Goal: Task Accomplishment & Management: Manage account settings

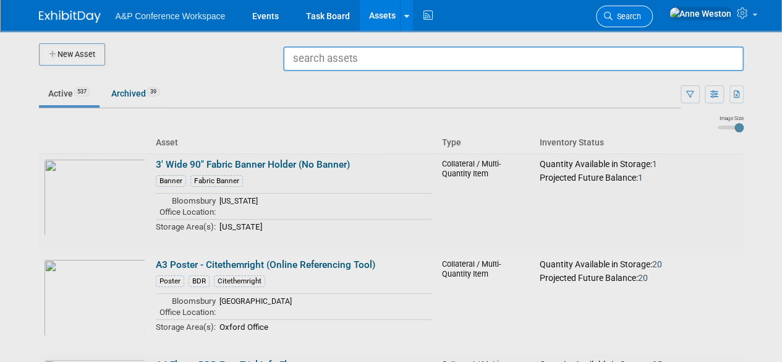
click at [641, 12] on span "Search" at bounding box center [626, 16] width 28 height 9
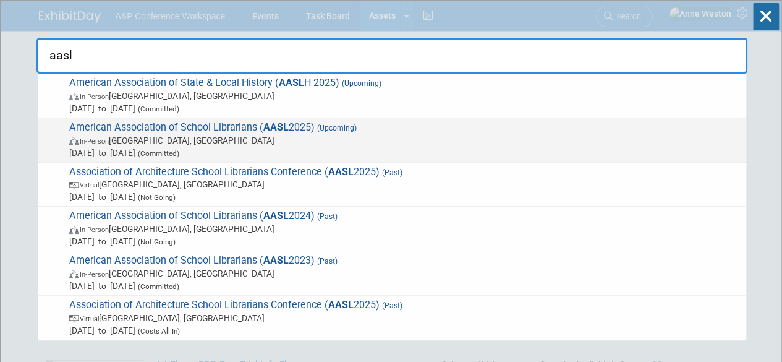
type input "aasl"
click at [111, 133] on span "American Association of School Librarians ( AASL 2025) (Upcoming) In-Person St.…" at bounding box center [403, 140] width 674 height 38
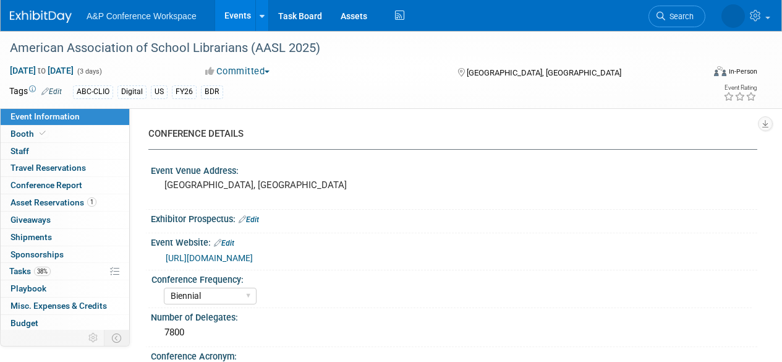
select select "Biennial"
select select "Level 1"
select select "In-Person Booth"
select select "Schools"
select select "Bloomsbury Digital Resources"
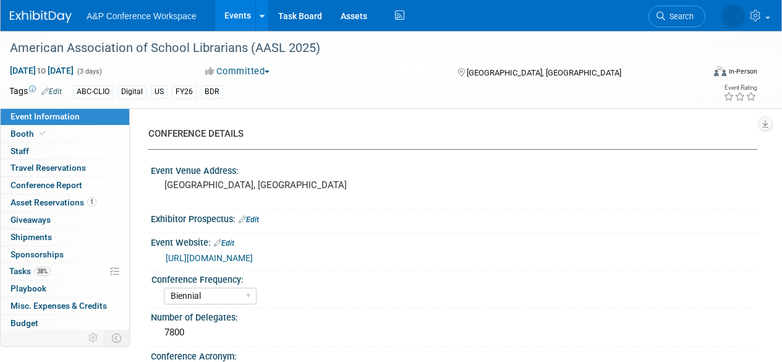
select select "[PERSON_NAME]"
select select "BDR Product Awareness and Trial Generation​"
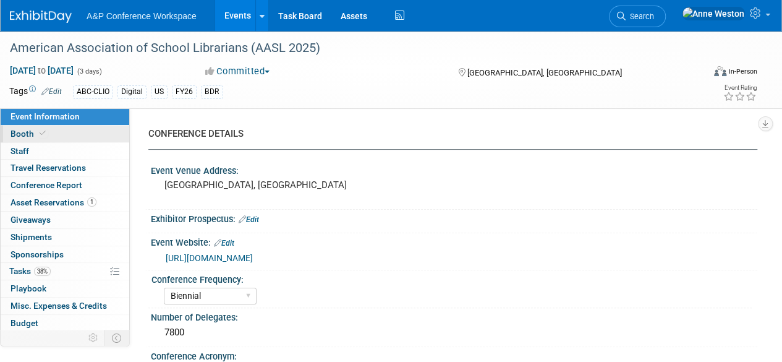
click at [70, 142] on div "Event Information Event Info Booth Booth 0 Staff 0 Staff 0 Travel Reservations …" at bounding box center [65, 218] width 130 height 221
click at [62, 134] on link "Booth" at bounding box center [65, 133] width 129 height 17
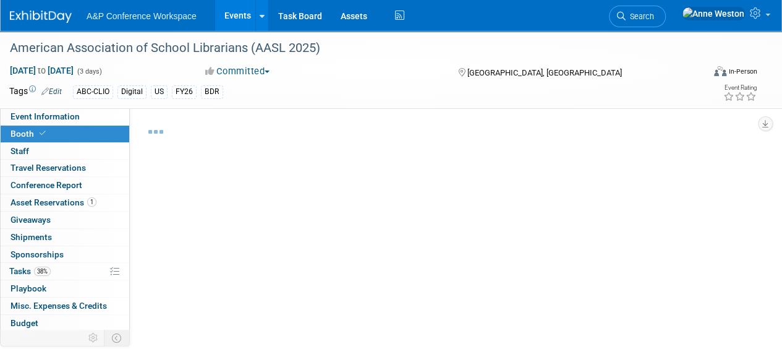
select select "CLDC - Digital/BDR"
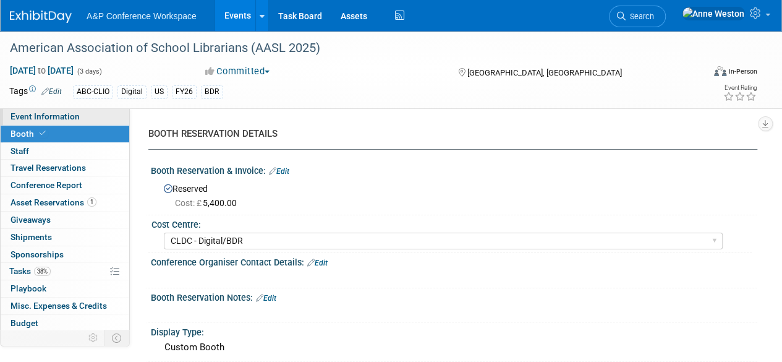
click at [35, 112] on span "Event Information" at bounding box center [45, 116] width 69 height 10
select select "Biennial"
select select "Level 1"
select select "In-Person Booth"
select select "Schools"
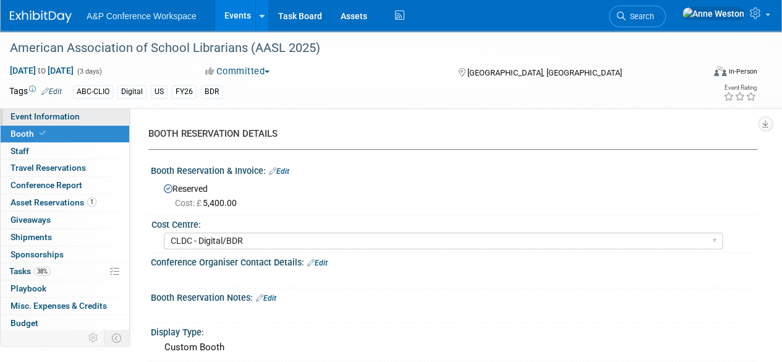
select select "Bloomsbury Digital Resources"
select select "Anne Weston"
select select "Mark Strong"
select select "Veronica Dove"
select select "BDR Product Awareness and Trial Generation​"
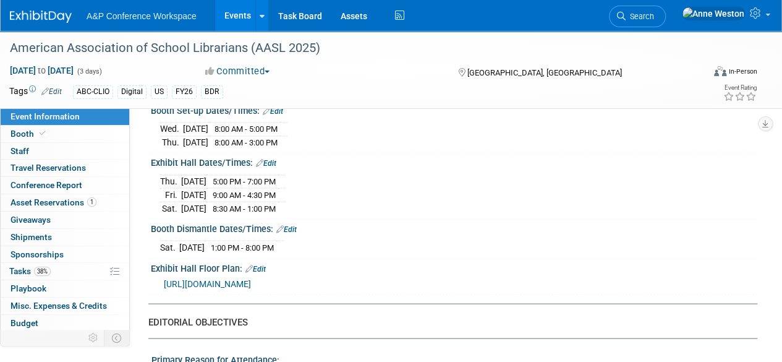
scroll to position [989, 0]
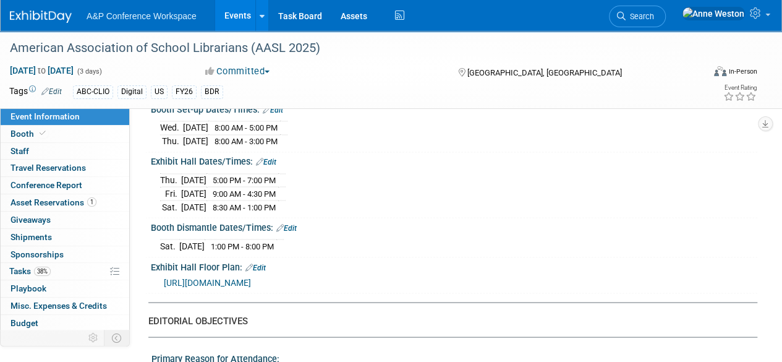
click at [251, 277] on span "https://s23.a2zinc.net/clients/corcexpo/AASL2025/Public/EventMap.aspx?shMode=E&…" at bounding box center [207, 282] width 87 height 10
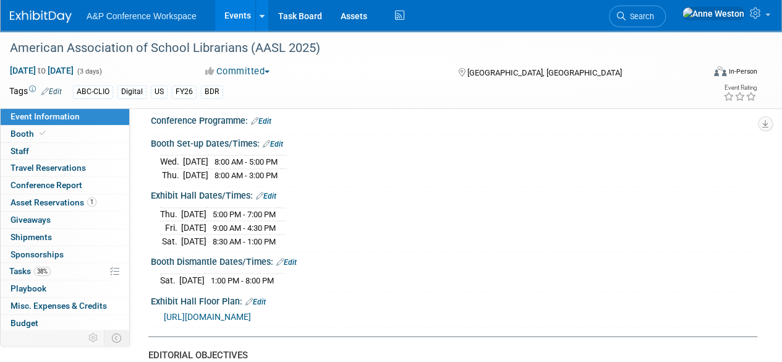
scroll to position [927, 0]
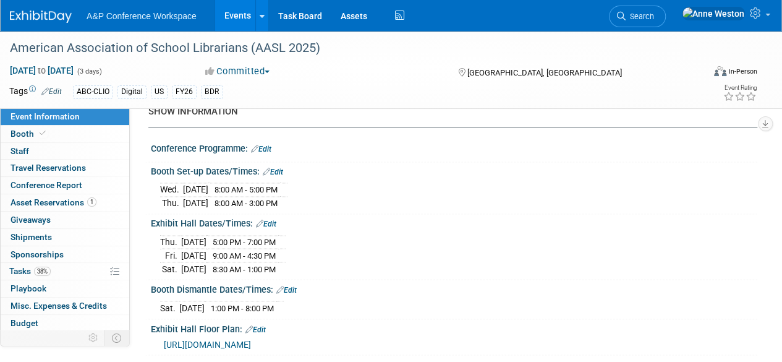
drag, startPoint x: 152, startPoint y: 165, endPoint x: 350, endPoint y: 300, distance: 239.8
click at [384, 268] on div "Thu. Oct 16, 2025 5:00 PM - 7:00 PM Fri. Oct 17, 2025 9:00 AM - 4:30 PM" at bounding box center [454, 253] width 606 height 48
click at [332, 265] on div "Thu. Oct 16, 2025 5:00 PM - 7:00 PM Fri. Oct 17, 2025 9:00 AM - 4:30 PM Sat." at bounding box center [454, 253] width 588 height 43
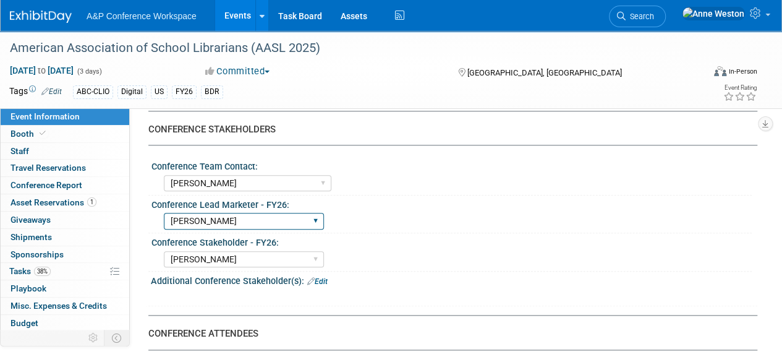
scroll to position [680, 0]
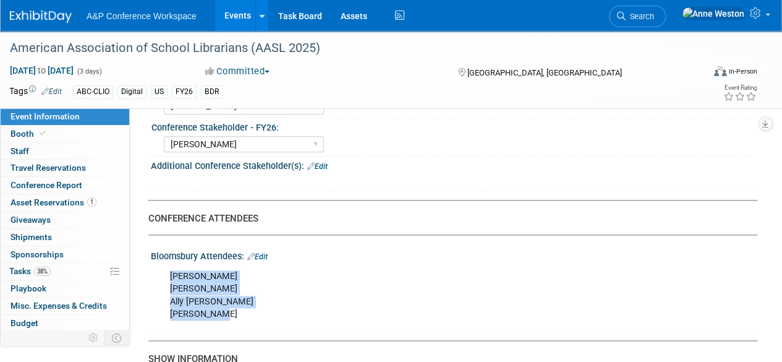
drag, startPoint x: 171, startPoint y: 271, endPoint x: 240, endPoint y: 319, distance: 84.7
click at [240, 319] on div "Veronica Dove Chris Ciccocelli Ally Oliphint Pam Renfrow" at bounding box center [399, 295] width 476 height 62
copy div "Veronica Dove Chris Ciccocelli Ally Oliphint Pam Renfrow"
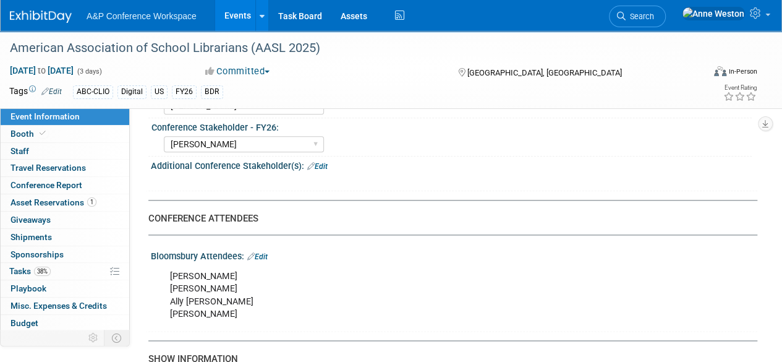
click at [420, 192] on div "CONFERENCE DETAILS Event Venue Address: St Louis, MI Exhibitor Prospectus: Edit…" at bounding box center [447, 219] width 599 height 1555
click at [654, 14] on span "Search" at bounding box center [639, 16] width 28 height 9
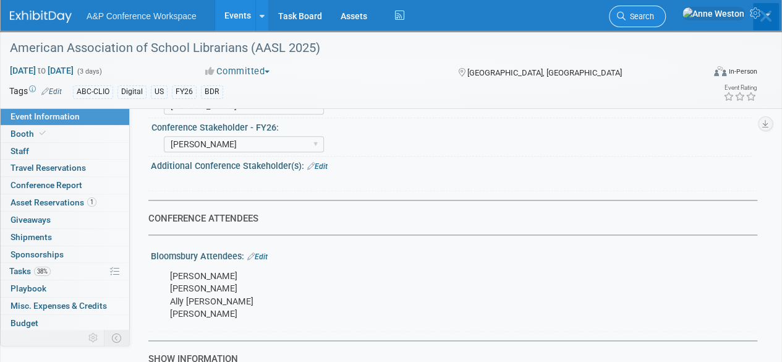
scroll to position [0, 0]
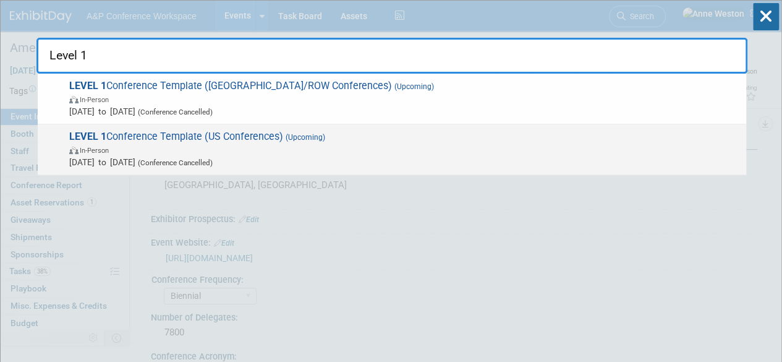
type input "Level 1"
click at [180, 139] on span "LEVEL 1 Conference Template (US Conferences) (Upcoming) In-Person Oct 21, 2024 …" at bounding box center [403, 149] width 674 height 38
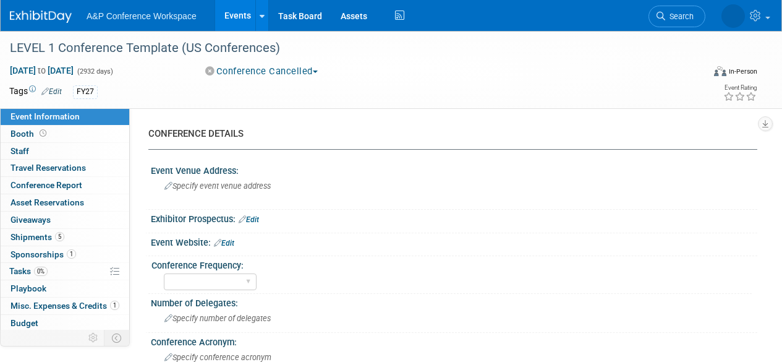
select select "Level 1"
select select "In-Person Booth"
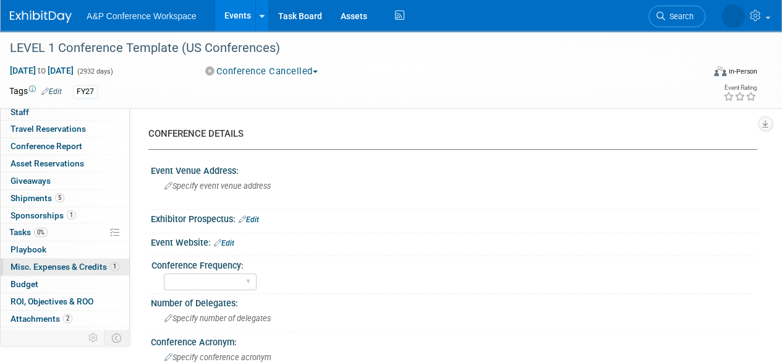
scroll to position [51, 0]
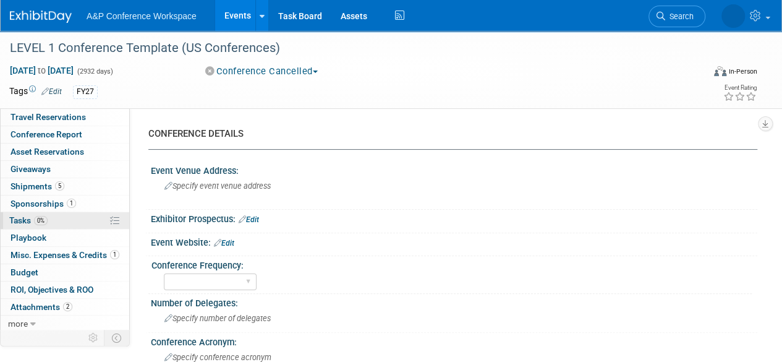
click at [43, 224] on link "0% Tasks 0%" at bounding box center [65, 220] width 129 height 17
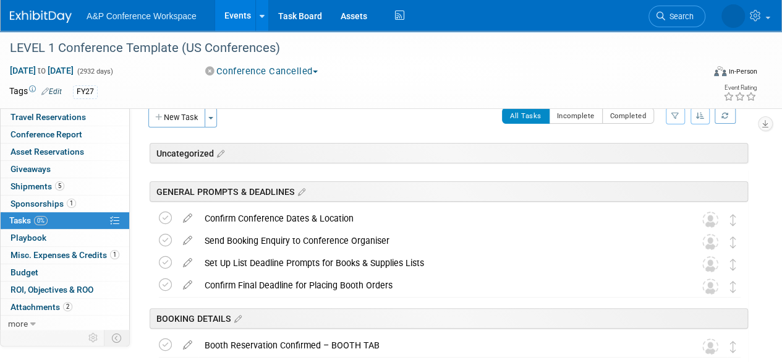
scroll to position [0, 0]
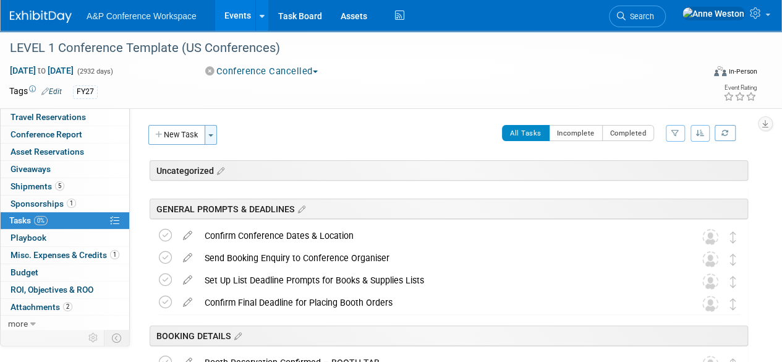
click at [207, 132] on button "Toggle Dropdown" at bounding box center [211, 135] width 12 height 20
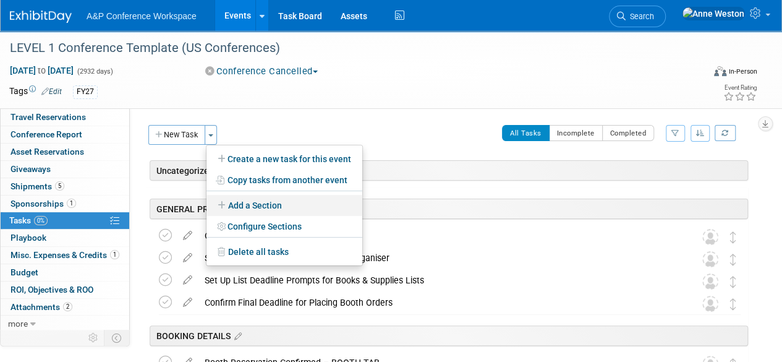
click at [256, 207] on link "Add a Section" at bounding box center [284, 205] width 156 height 21
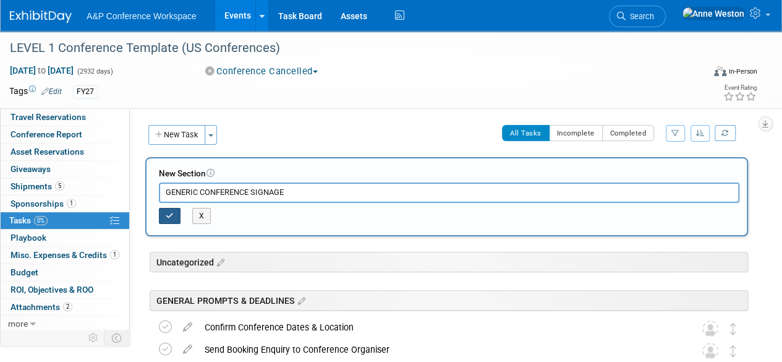
type input "GENERIC CONFERENCE SIGNAGE"
click at [164, 218] on button "button" at bounding box center [170, 216] width 22 height 16
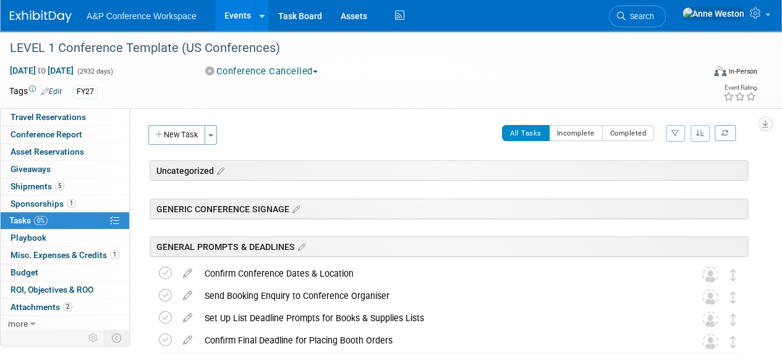
drag, startPoint x: 319, startPoint y: 208, endPoint x: 320, endPoint y: 216, distance: 7.4
click at [320, 216] on div "GENERIC CONFERENCE SIGNAGE" at bounding box center [449, 208] width 598 height 20
click at [214, 132] on button "Toggle Dropdown" at bounding box center [211, 135] width 12 height 20
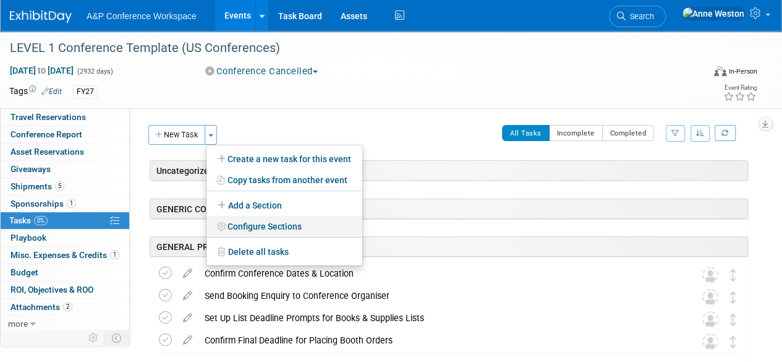
click at [264, 226] on link "Configure Sections" at bounding box center [284, 226] width 156 height 21
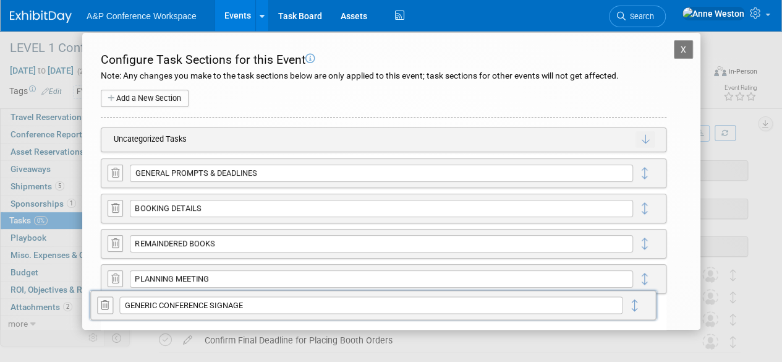
drag, startPoint x: 635, startPoint y: 175, endPoint x: 624, endPoint y: 308, distance: 133.9
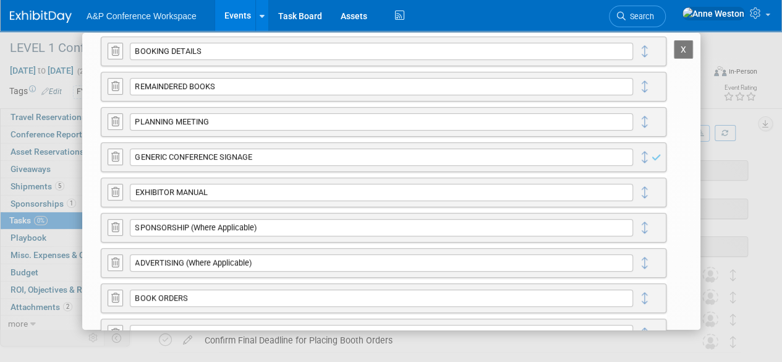
scroll to position [185, 0]
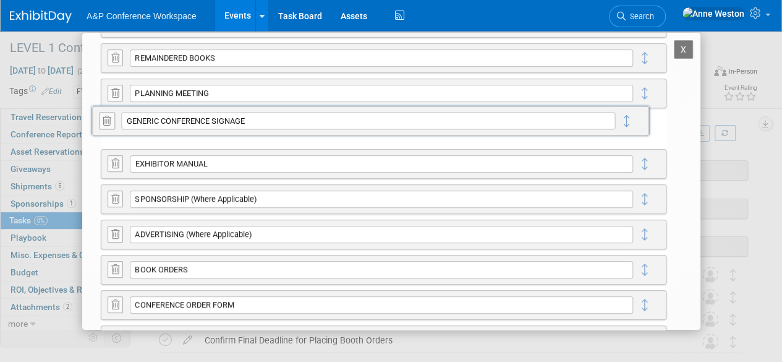
drag, startPoint x: 638, startPoint y: 125, endPoint x: 630, endPoint y: 120, distance: 9.3
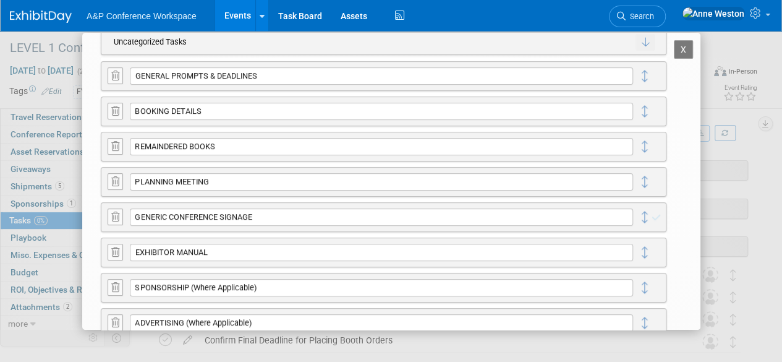
scroll to position [124, 0]
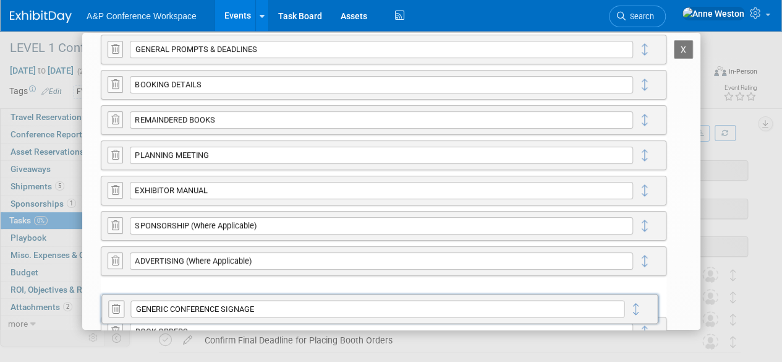
drag, startPoint x: 639, startPoint y: 192, endPoint x: 641, endPoint y: 313, distance: 120.5
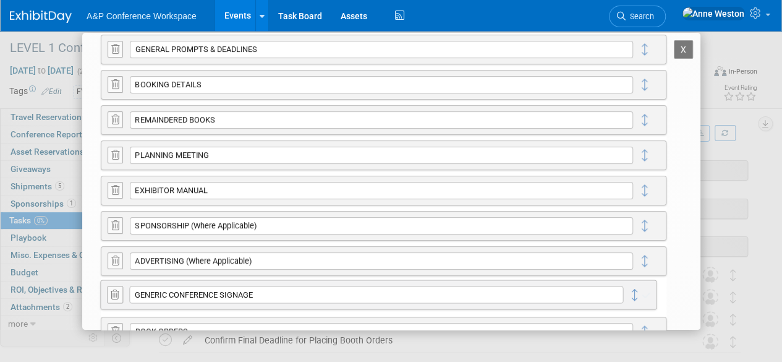
click at [641, 305] on icon at bounding box center [634, 294] width 19 height 22
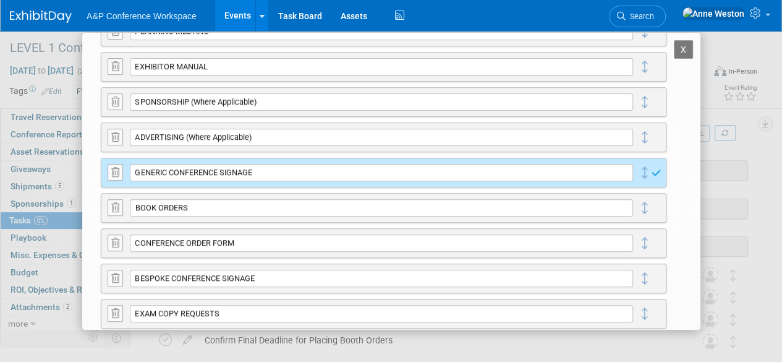
scroll to position [309, 0]
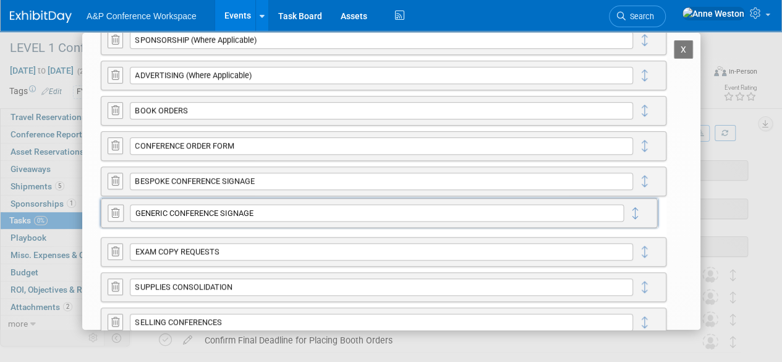
drag, startPoint x: 637, startPoint y: 111, endPoint x: 640, endPoint y: 215, distance: 103.9
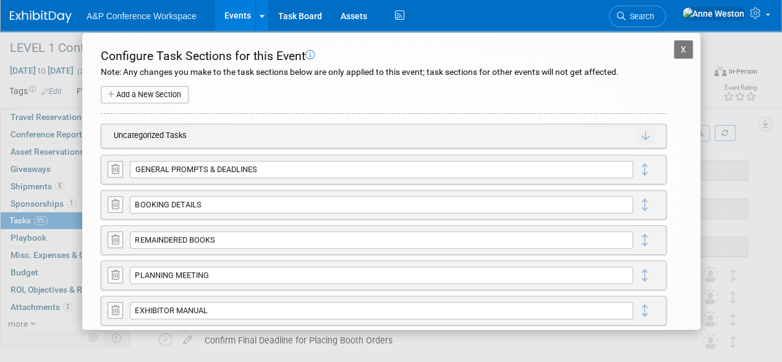
scroll to position [0, 0]
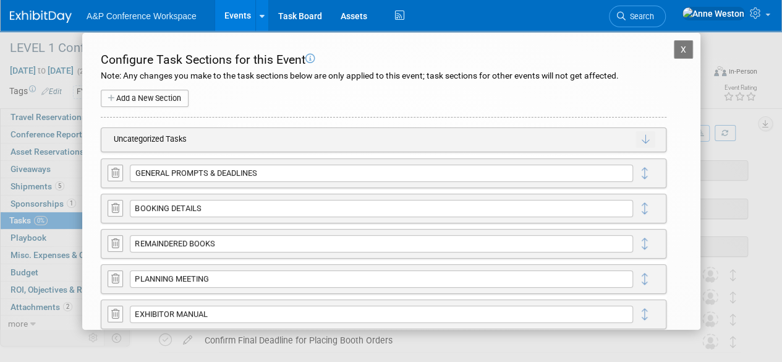
click at [674, 49] on button "X" at bounding box center [684, 49] width 20 height 19
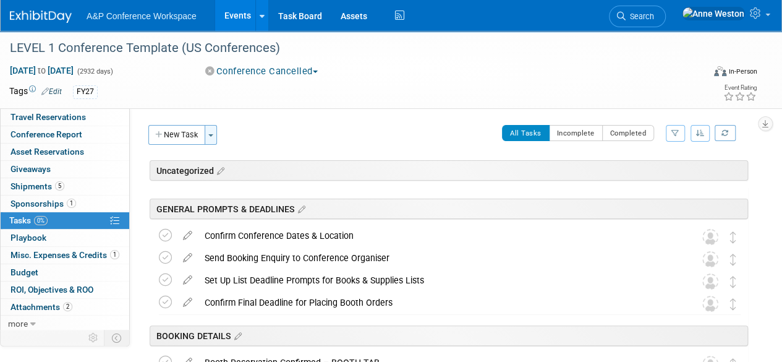
click at [211, 132] on button "Toggle Dropdown" at bounding box center [211, 135] width 12 height 20
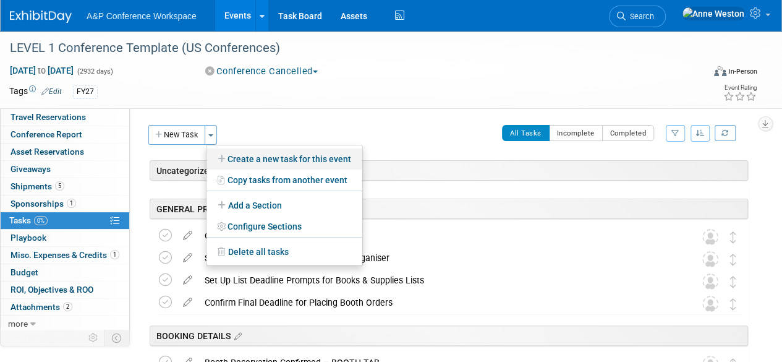
click at [258, 154] on link "Create a new task for this event" at bounding box center [284, 158] width 156 height 21
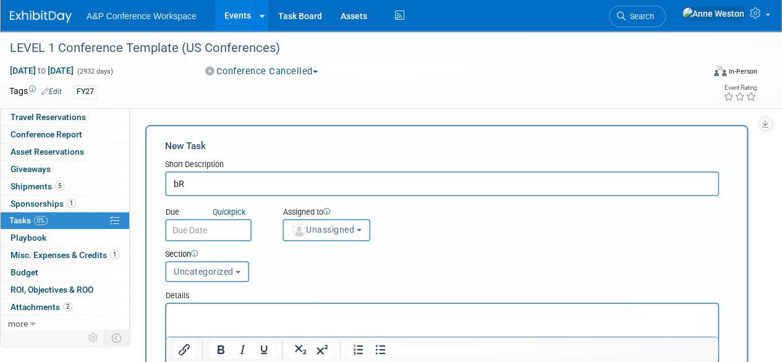
type input "b"
type input "Bridge Messaging"
click at [221, 265] on button "Uncategorized" at bounding box center [207, 271] width 84 height 21
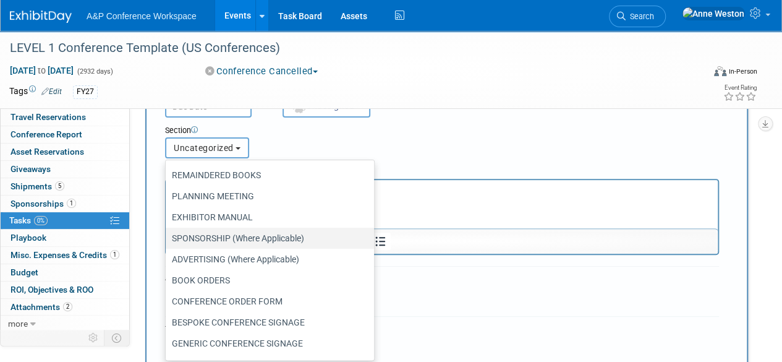
scroll to position [124, 0]
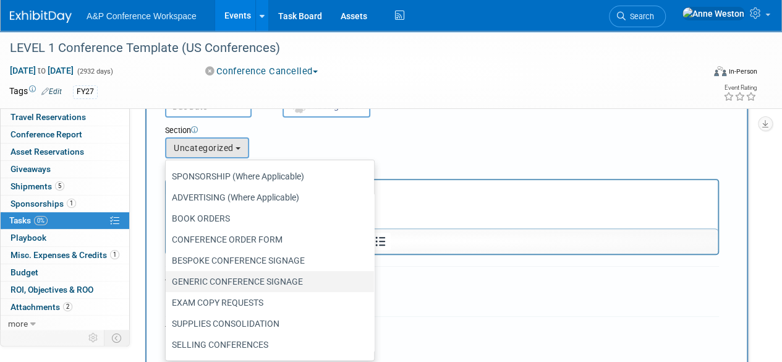
click at [235, 277] on label "GENERIC CONFERENCE SIGNAGE" at bounding box center [267, 281] width 190 height 16
click at [167, 277] on input "GENERIC CONFERENCE SIGNAGE" at bounding box center [163, 281] width 8 height 8
select select "11273988"
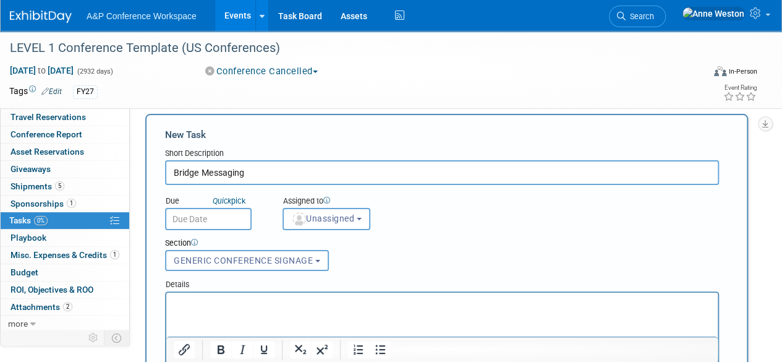
scroll to position [0, 0]
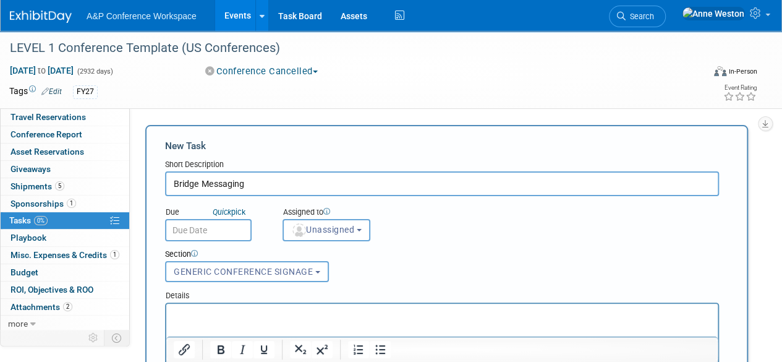
click at [287, 179] on input "Bridge Messaging" at bounding box center [442, 183] width 554 height 25
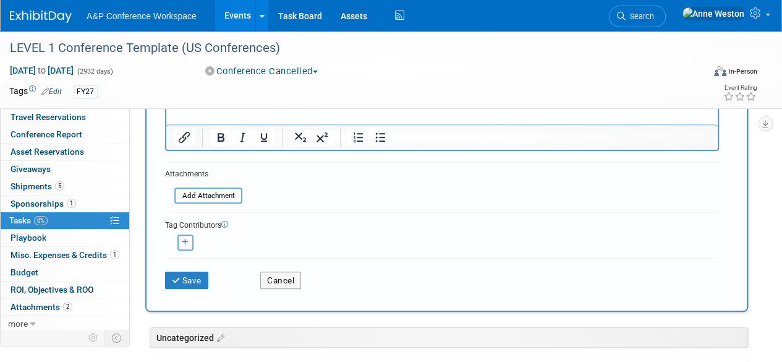
scroll to position [247, 0]
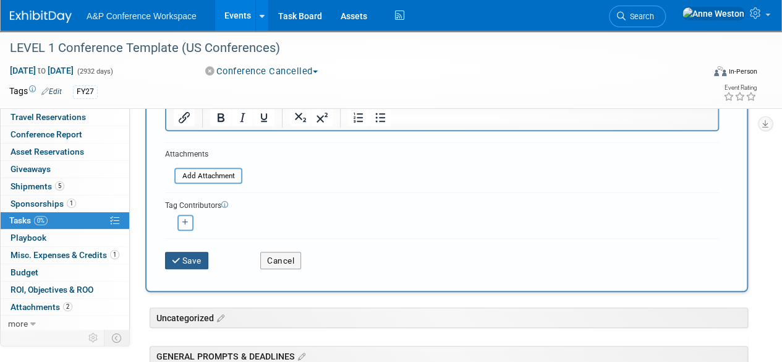
type input "Bridge Messaging Signage"
click at [188, 253] on button "Save" at bounding box center [186, 260] width 43 height 17
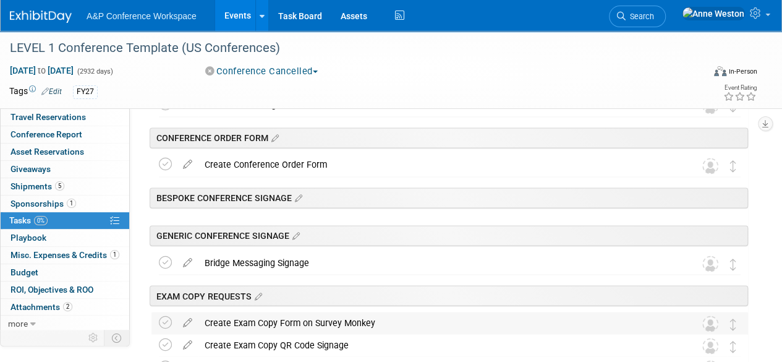
scroll to position [927, 0]
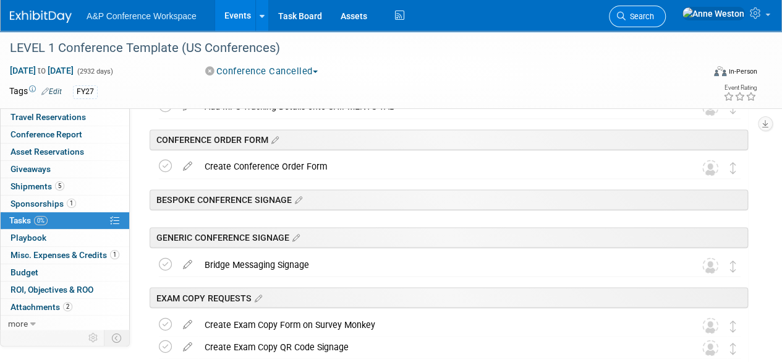
click at [654, 18] on span "Search" at bounding box center [639, 16] width 28 height 9
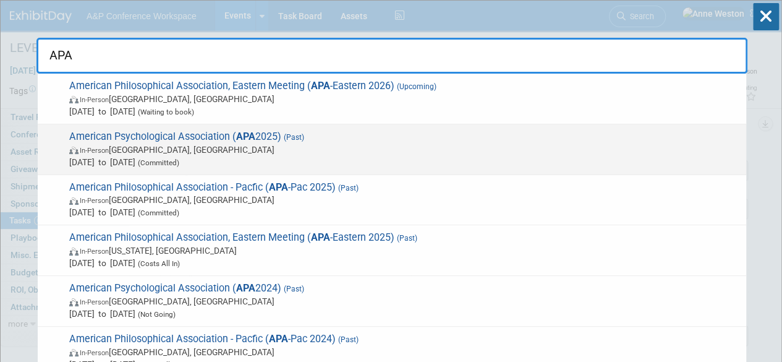
type input "APA"
click at [177, 139] on span "American Psychological Association ( APA 2025) (Past) In-Person Denver, CO Aug …" at bounding box center [403, 149] width 674 height 38
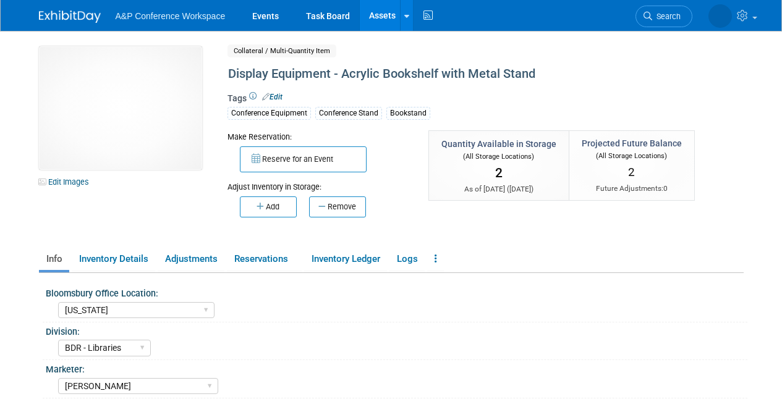
select select "[US_STATE]"
select select "BDR - Libraries"
select select "[PERSON_NAME]"
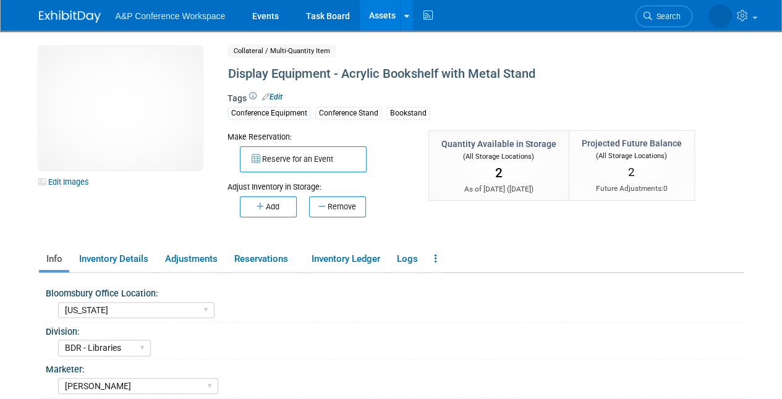
click at [378, 25] on link "Assets" at bounding box center [382, 15] width 45 height 31
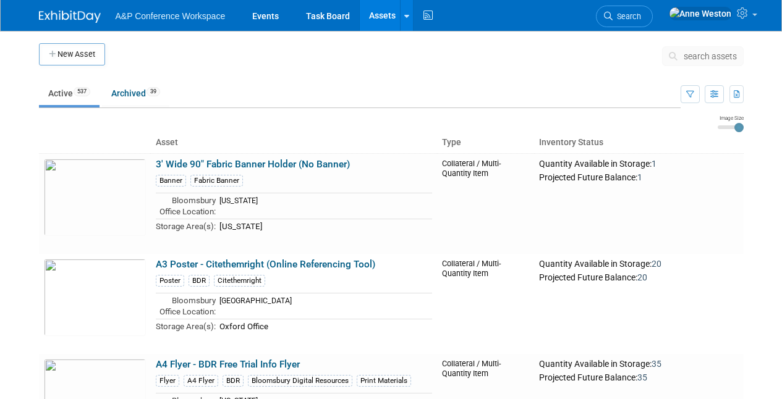
click at [686, 58] on span "search assets" at bounding box center [709, 56] width 53 height 10
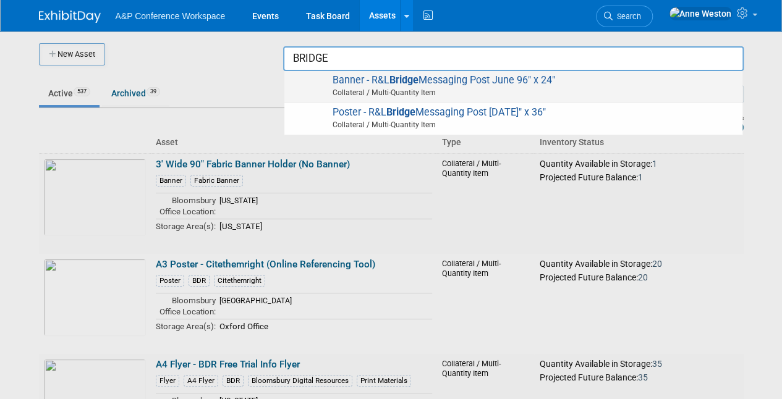
drag, startPoint x: 569, startPoint y: 82, endPoint x: 319, endPoint y: 82, distance: 249.7
click at [319, 82] on div "Banner - R&L Bridge Messaging Post June 96" x 24" Collateral / Multi-Quantity I…" at bounding box center [513, 87] width 458 height 32
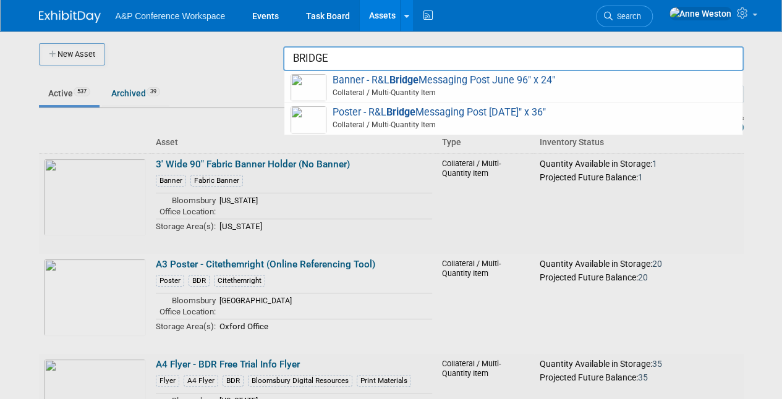
type input "Banner - R&L Bridge Messaging Post June 96" x 24""
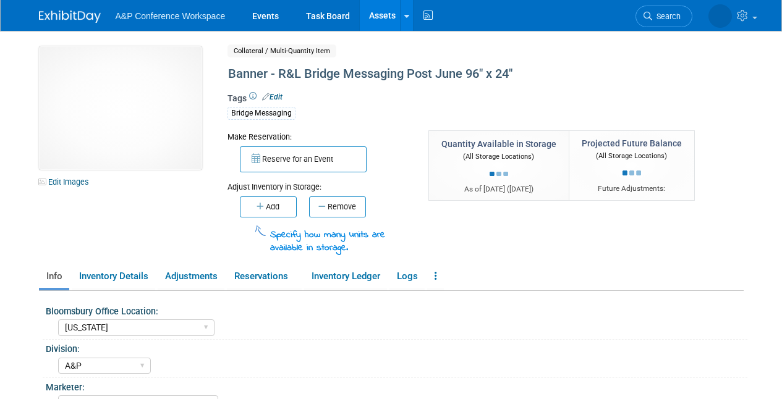
select select "[US_STATE]"
select select "A&P"
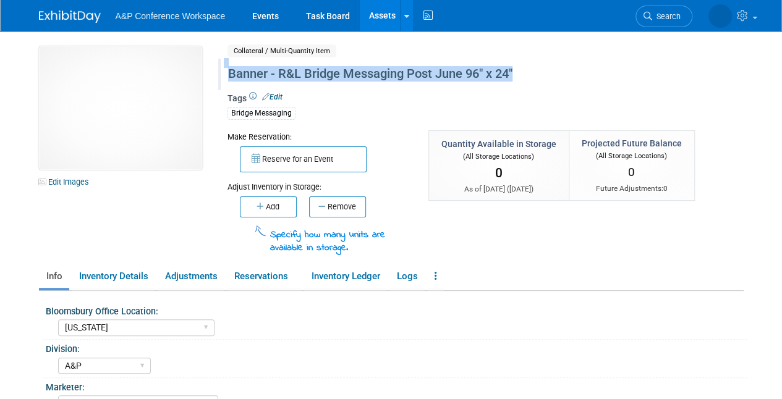
drag, startPoint x: 521, startPoint y: 72, endPoint x: 220, endPoint y: 83, distance: 301.1
click at [220, 83] on div "Banner - R&L Bridge Messaging Post June 96" x 24"" at bounding box center [459, 75] width 482 height 32
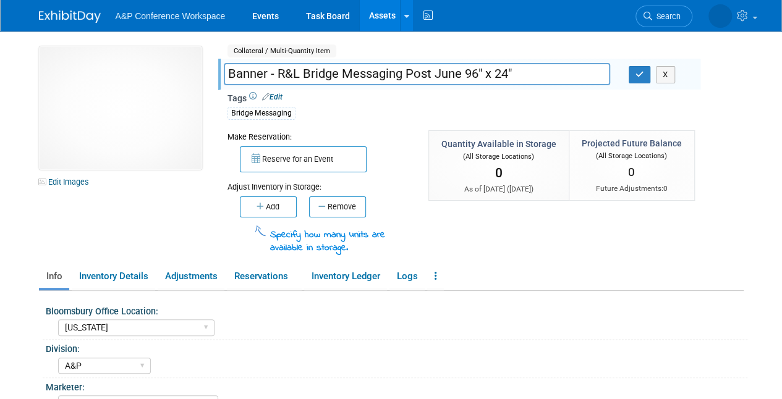
drag, startPoint x: 527, startPoint y: 72, endPoint x: 210, endPoint y: 77, distance: 316.4
click at [210, 77] on div "10031442-10728259-9e500967-fbf9-4879-9f4c-98ec0a484c9a.jpg Edit Images Collater…" at bounding box center [391, 150] width 723 height 209
click at [640, 75] on icon "button" at bounding box center [639, 74] width 9 height 8
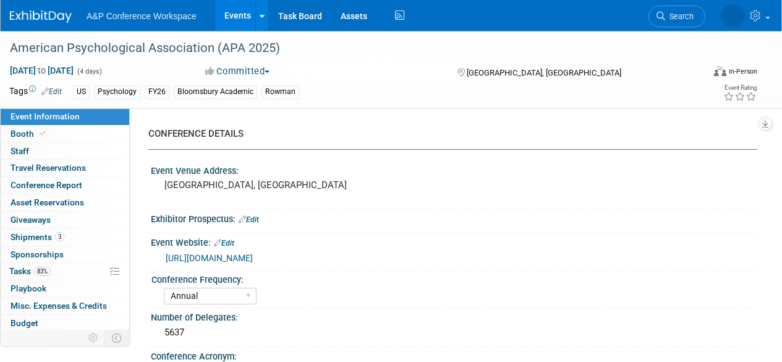
select select "Annual"
select select "Level 1"
select select "In-Person Booth"
select select "Psychology"
select select "Bloomsbury Academic"
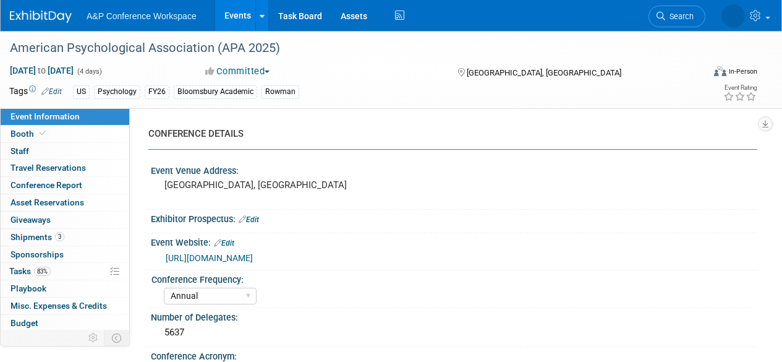
select select "[PERSON_NAME]"
select select "Networking/Commissioning"
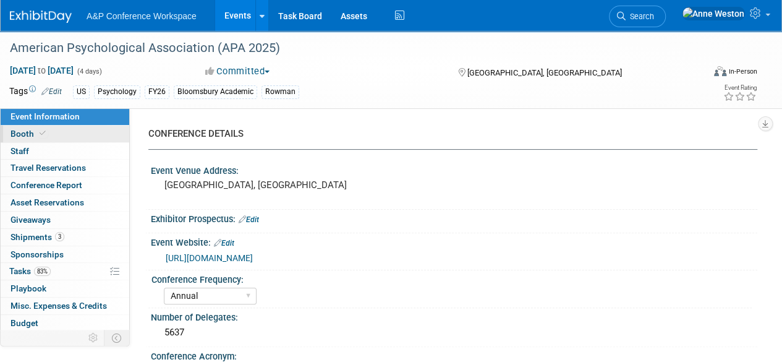
click at [46, 130] on span at bounding box center [42, 133] width 11 height 9
select select "CUAP"
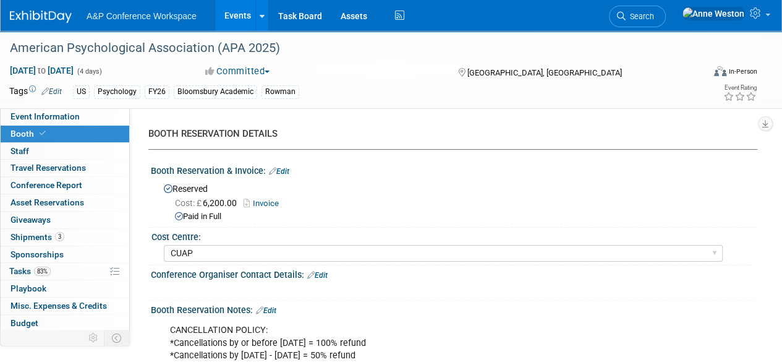
scroll to position [185, 0]
